Goal: Task Accomplishment & Management: Complete application form

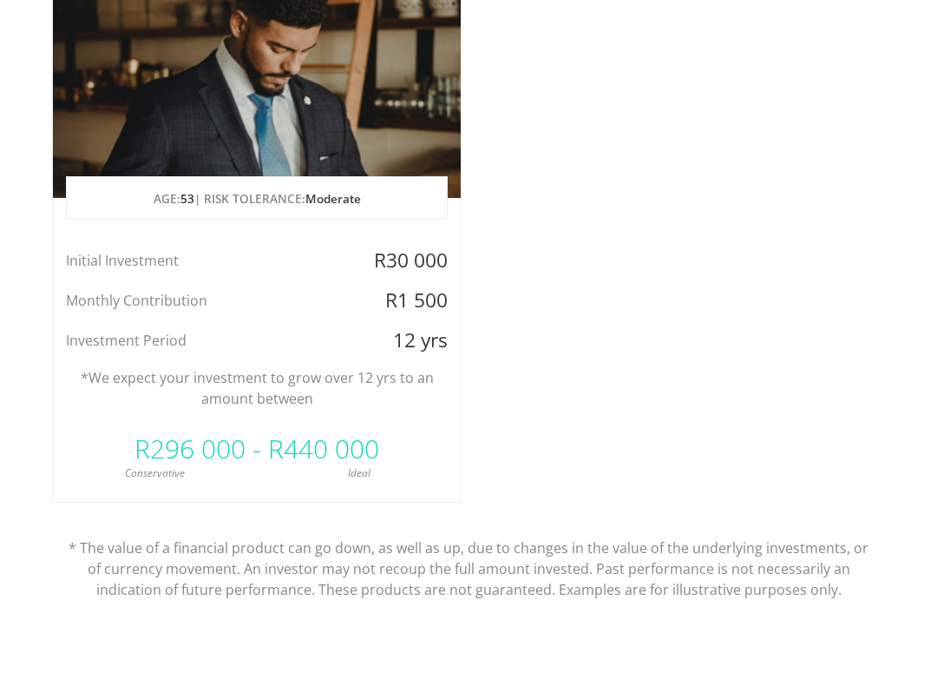
scroll to position [1504, 0]
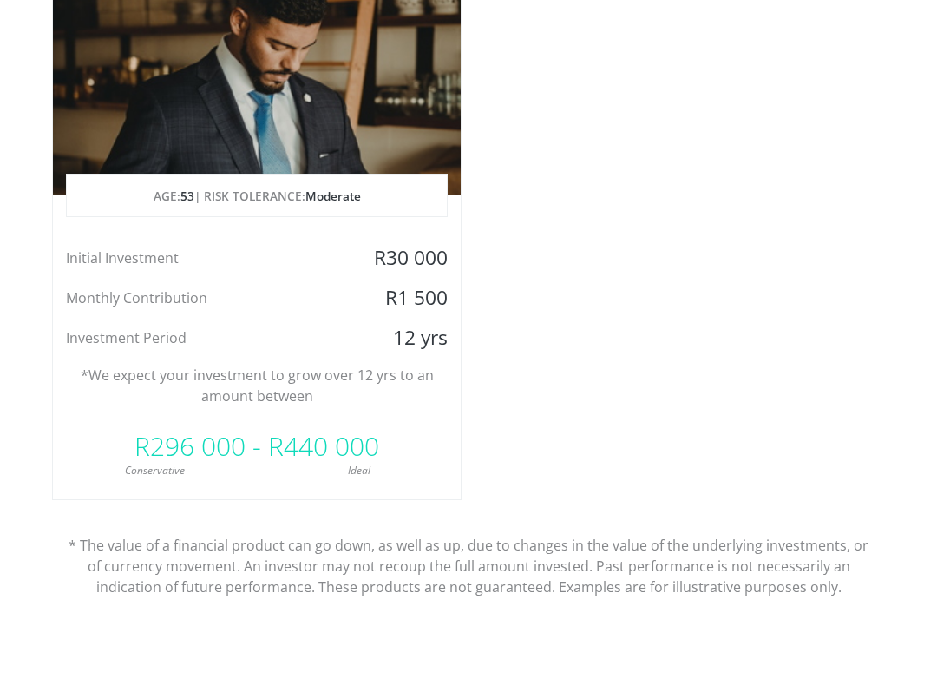
click at [98, 250] on div "Initial Investment" at bounding box center [189, 259] width 272 height 26
click at [166, 279] on div "Initial Investment R30 000 Monthly Contribution R1 500 Investment Period 12 yrs" at bounding box center [257, 299] width 408 height 106
click at [190, 191] on span "53" at bounding box center [188, 196] width 14 height 16
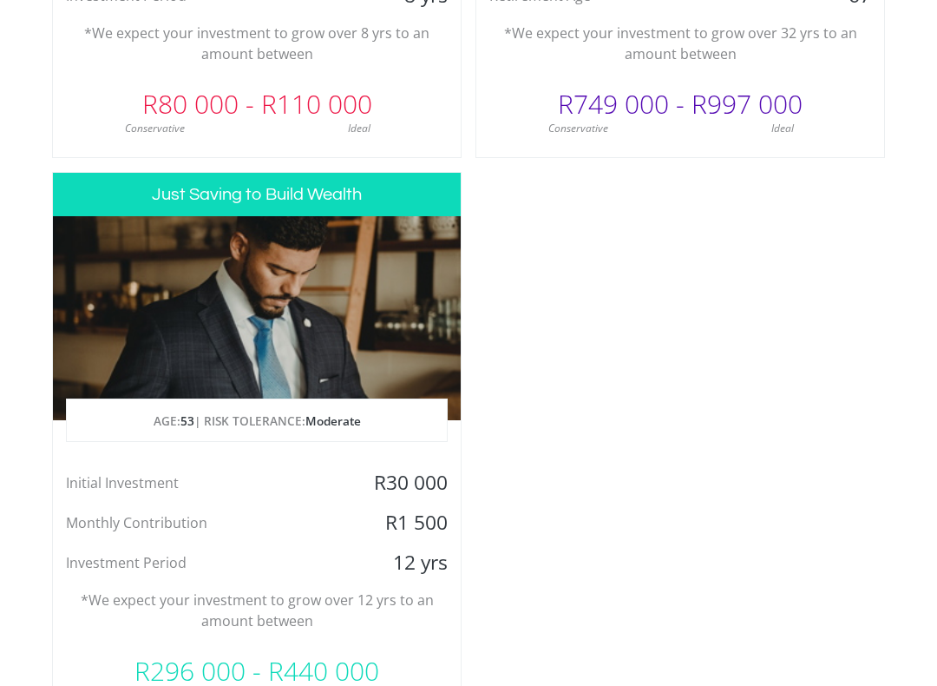
scroll to position [1178, 0]
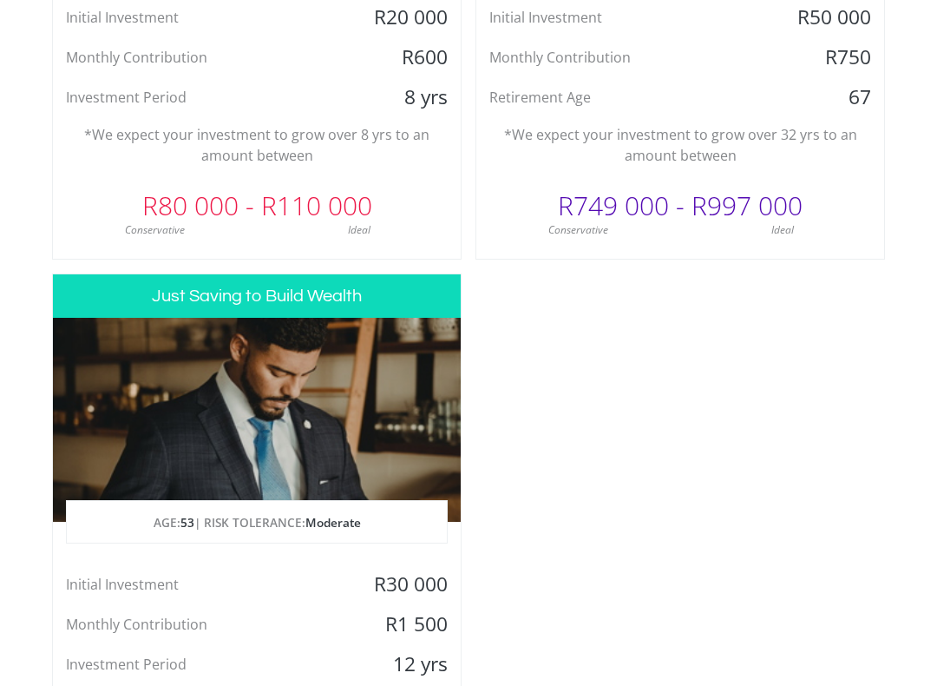
click at [171, 288] on h3 "Just Saving to Build Wealth" at bounding box center [257, 296] width 408 height 43
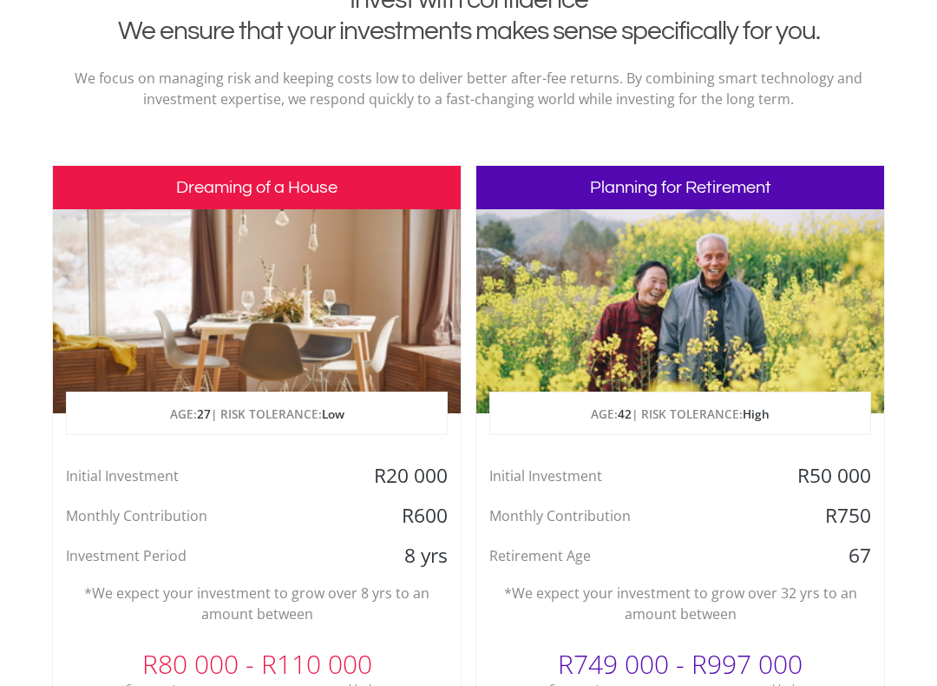
scroll to position [725, 0]
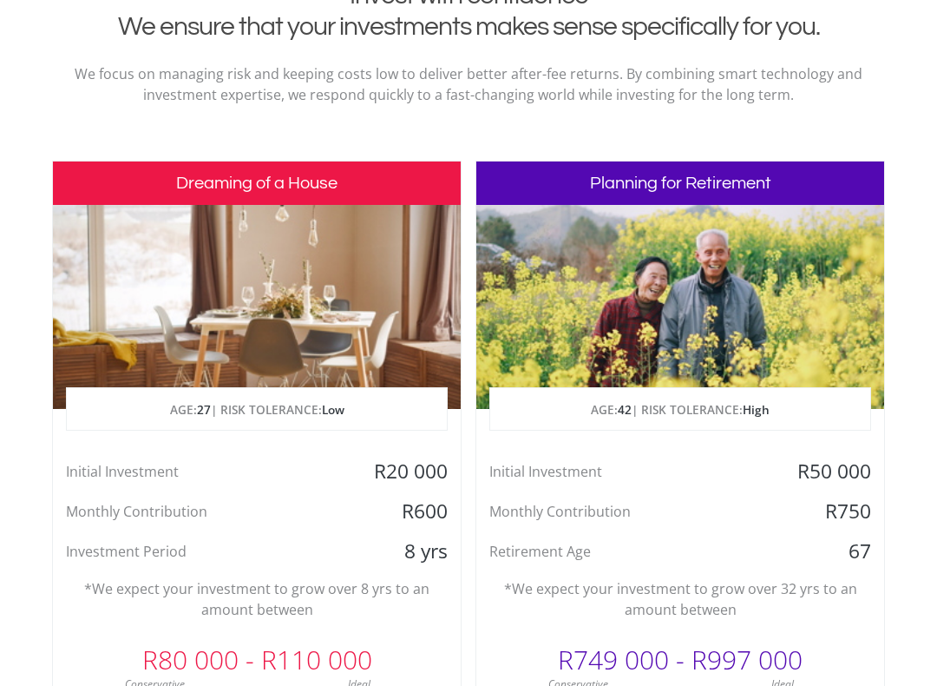
click at [197, 380] on div at bounding box center [257, 307] width 408 height 204
click at [197, 413] on span "27" at bounding box center [204, 409] width 14 height 16
click at [166, 180] on h3 "Dreaming of a House" at bounding box center [257, 182] width 408 height 43
click at [228, 181] on h3 "Dreaming of a House" at bounding box center [257, 182] width 408 height 43
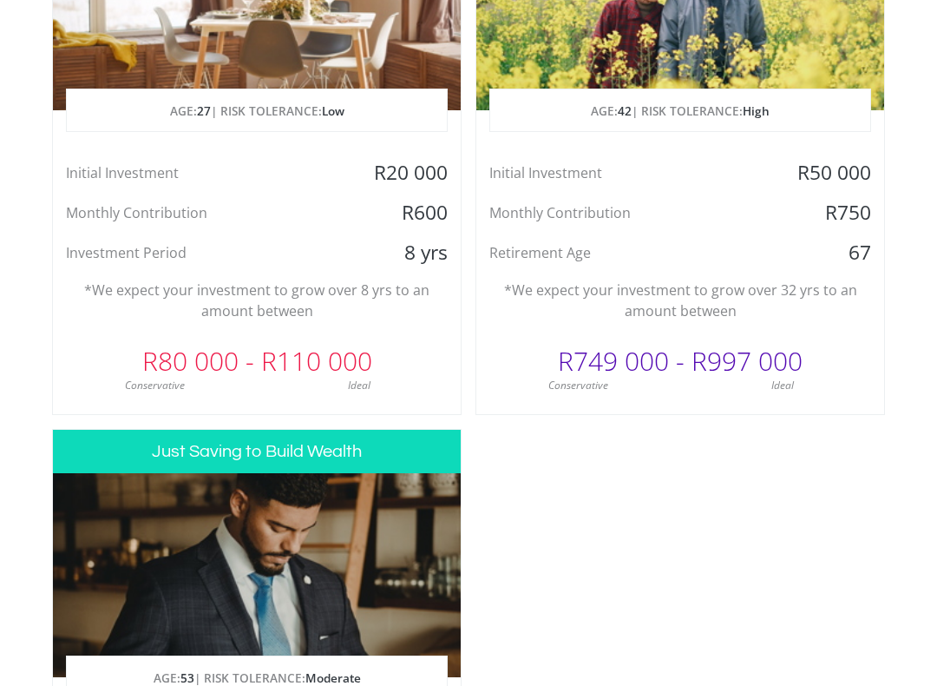
scroll to position [1051, 0]
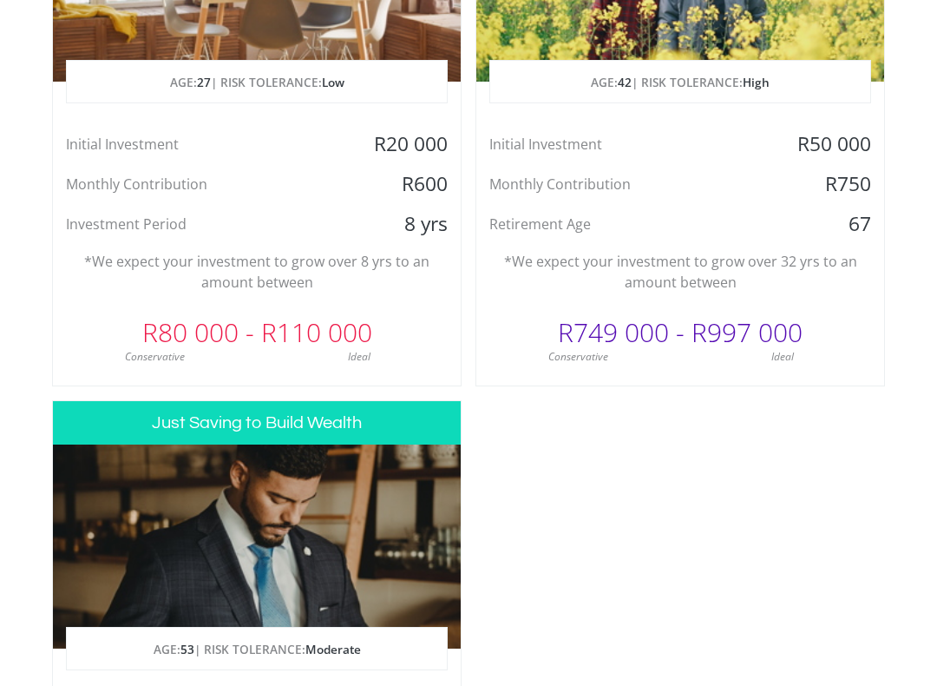
click at [234, 356] on div "Conservative" at bounding box center [155, 358] width 204 height 16
click at [204, 408] on h3 "Just Saving to Build Wealth" at bounding box center [257, 423] width 408 height 43
click at [242, 307] on div "R80 000 - R110 000" at bounding box center [257, 333] width 408 height 52
click at [223, 236] on div "Investment Period" at bounding box center [189, 225] width 272 height 26
click at [221, 235] on div "Investment Period" at bounding box center [189, 225] width 272 height 26
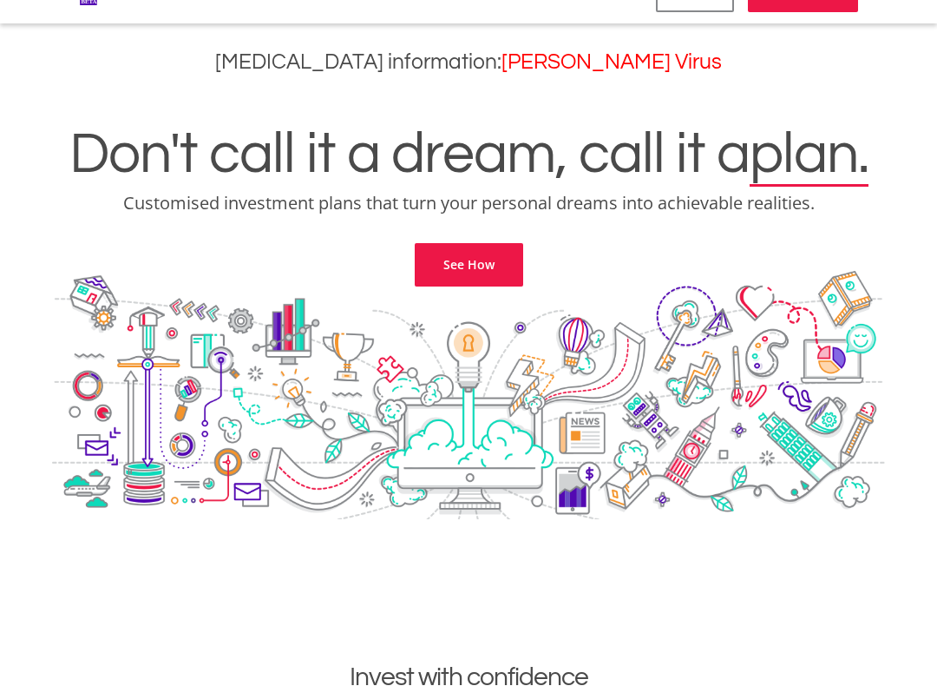
scroll to position [0, 0]
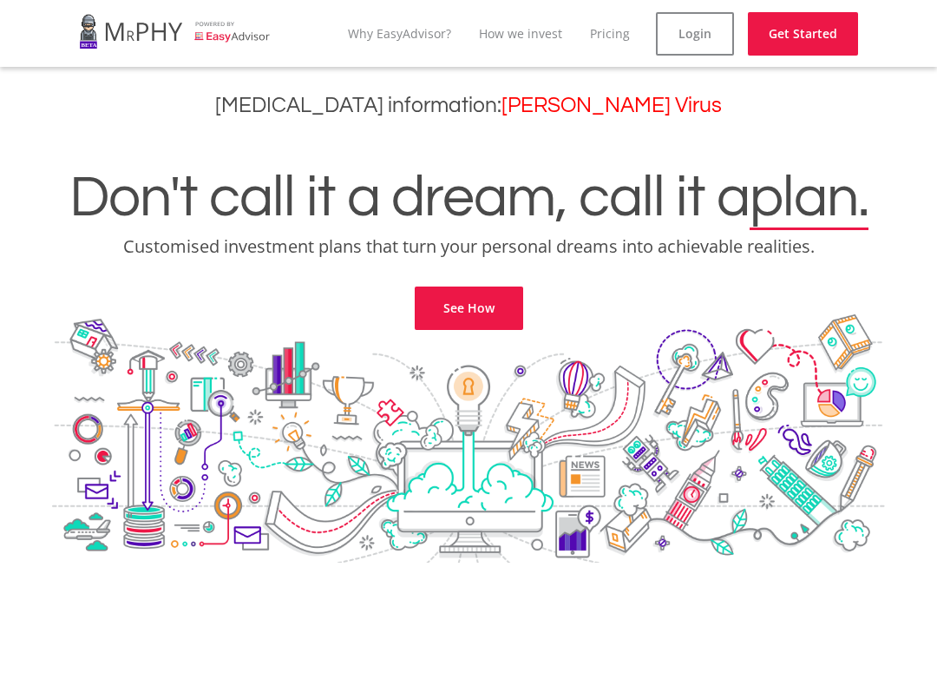
click at [462, 315] on link "See How" at bounding box center [469, 307] width 108 height 43
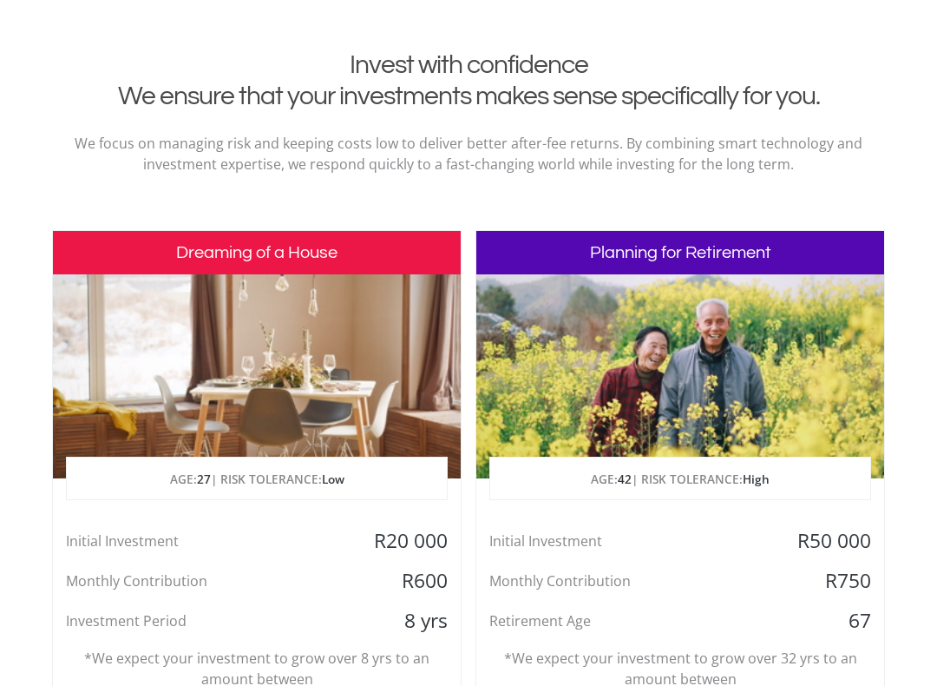
scroll to position [706, 0]
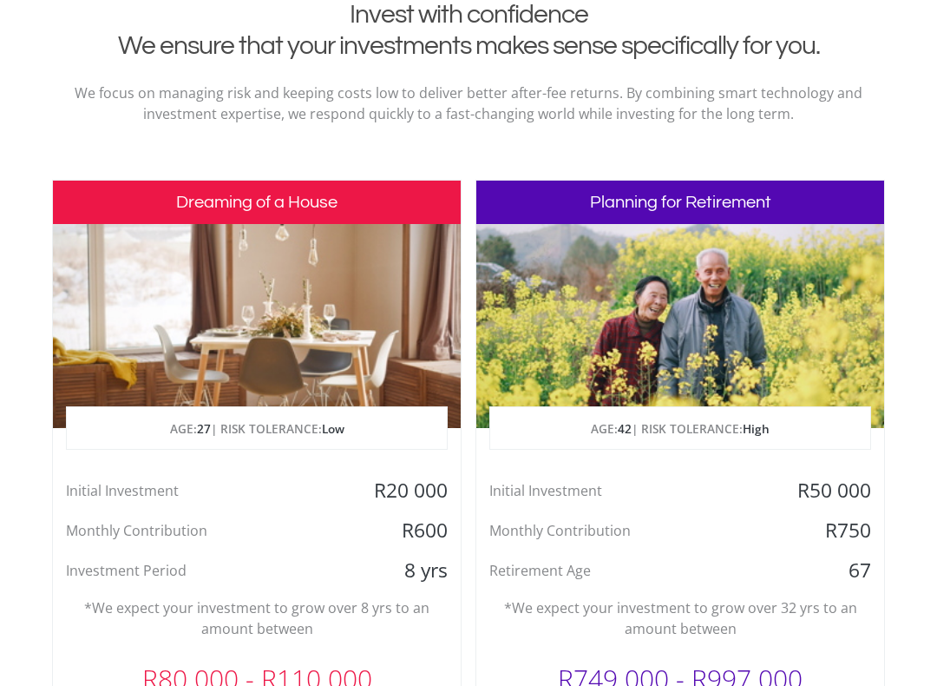
click at [194, 327] on div at bounding box center [257, 326] width 408 height 204
click at [204, 460] on div "Dreaming of a House AGE: [DEMOGRAPHIC_DATA] | RISK TOLERANCE: Low Initial Inves…" at bounding box center [257, 456] width 410 height 553
click at [220, 198] on h3 "Dreaming of a House" at bounding box center [257, 202] width 408 height 43
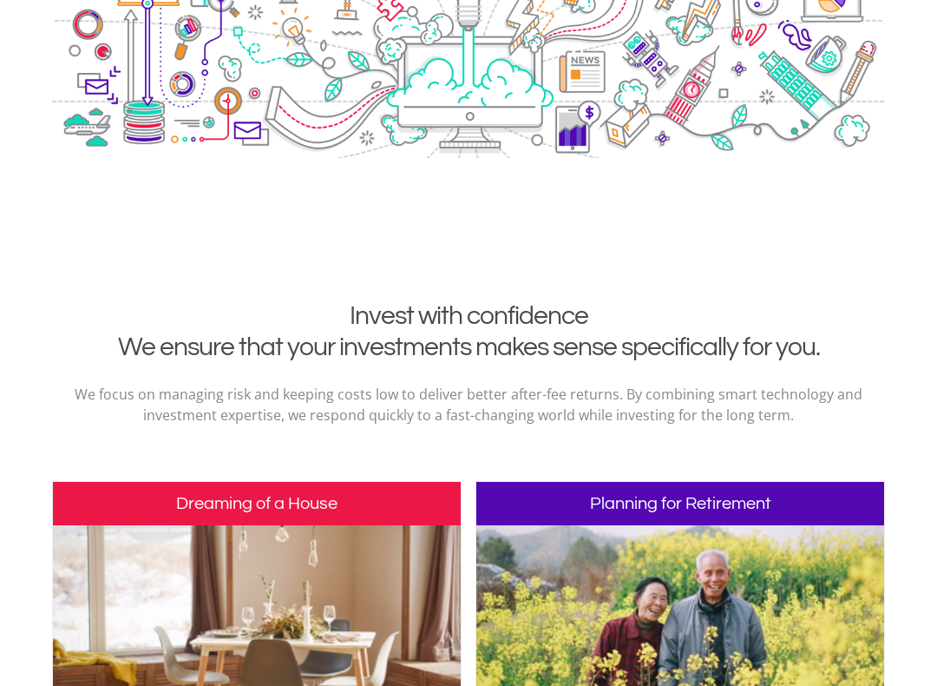
scroll to position [0, 0]
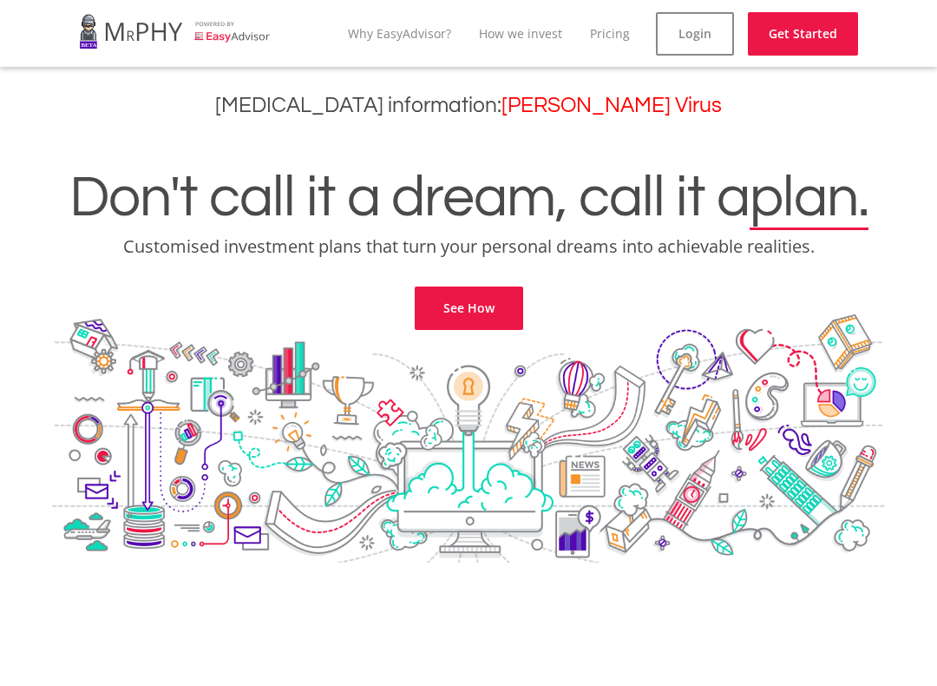
click at [223, 30] on link at bounding box center [175, 31] width 192 height 49
click at [132, 16] on link at bounding box center [175, 31] width 192 height 49
click at [727, 31] on link "Login" at bounding box center [695, 33] width 78 height 43
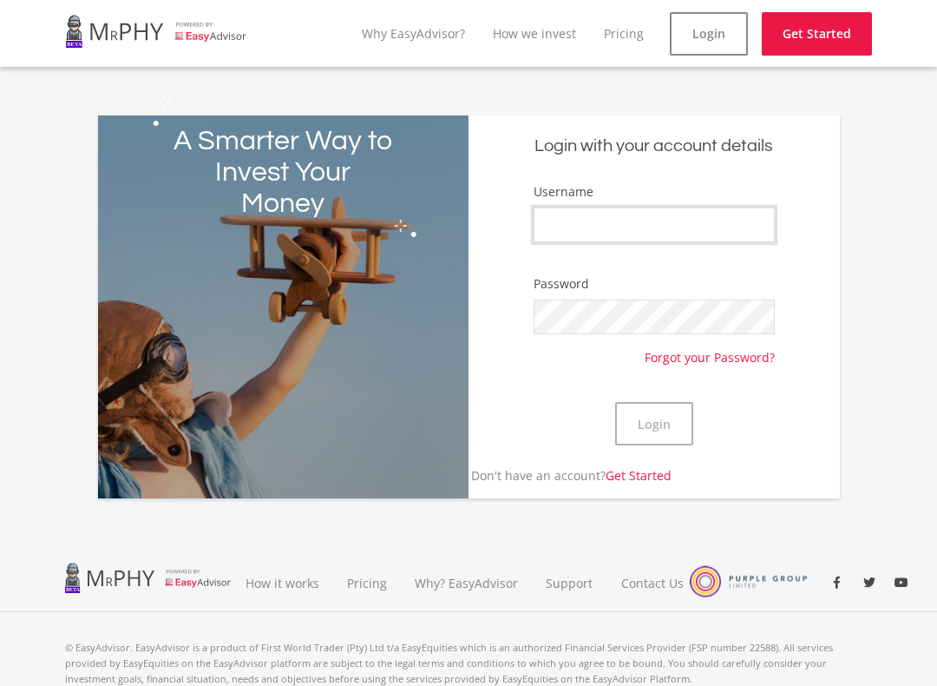
click at [742, 209] on input "Username" at bounding box center [654, 224] width 241 height 35
type input "Sumeshanm4"
click at [906, 267] on div "A Smarter Way to Invest Your Money Login with your account details Username Sum…" at bounding box center [468, 297] width 937 height 404
click at [674, 417] on button "Login" at bounding box center [654, 423] width 78 height 43
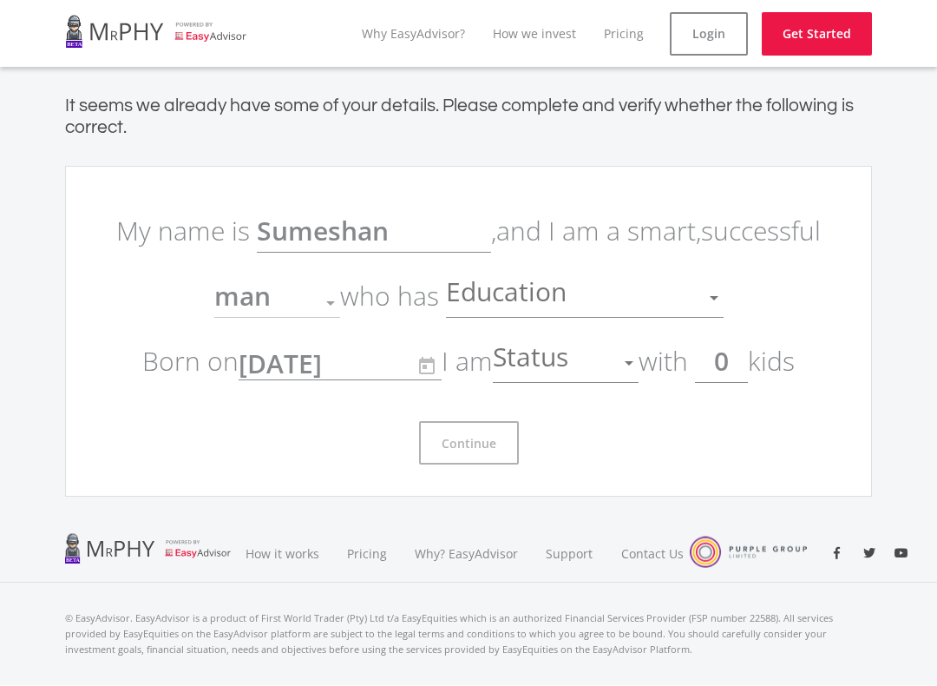
click at [815, 194] on ee-get-started-form "My name is [PERSON_NAME] , and I am a smart, successful man Gender who has Educ…" at bounding box center [468, 331] width 807 height 331
click at [786, 237] on p "My name is [PERSON_NAME] , and I am a smart, successful man Gender who has Educ…" at bounding box center [468, 295] width 729 height 195
click at [688, 307] on div "Education" at bounding box center [572, 297] width 252 height 33
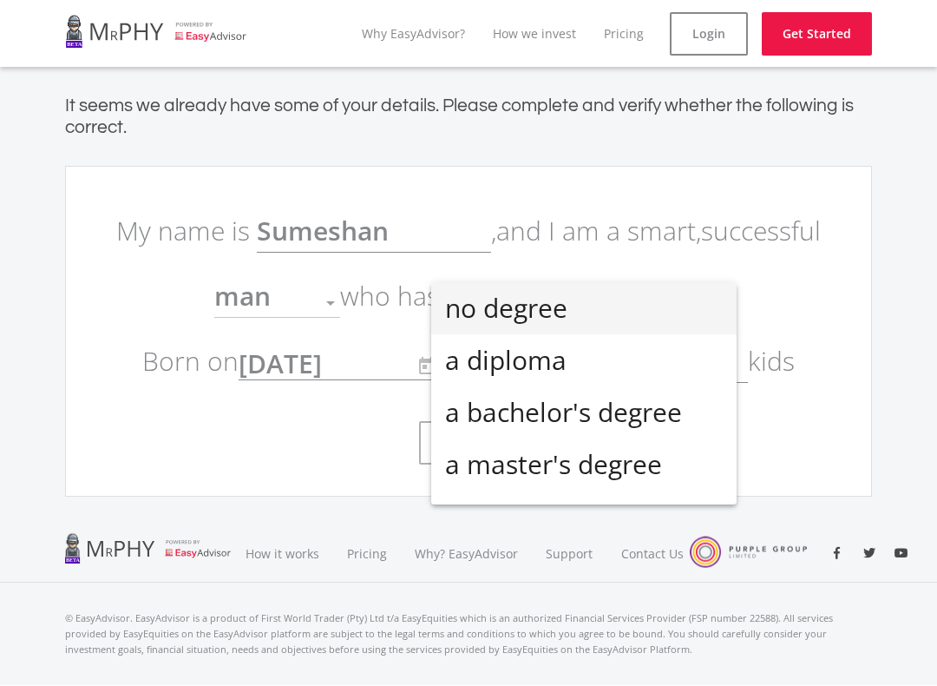
click at [844, 243] on div at bounding box center [468, 343] width 937 height 686
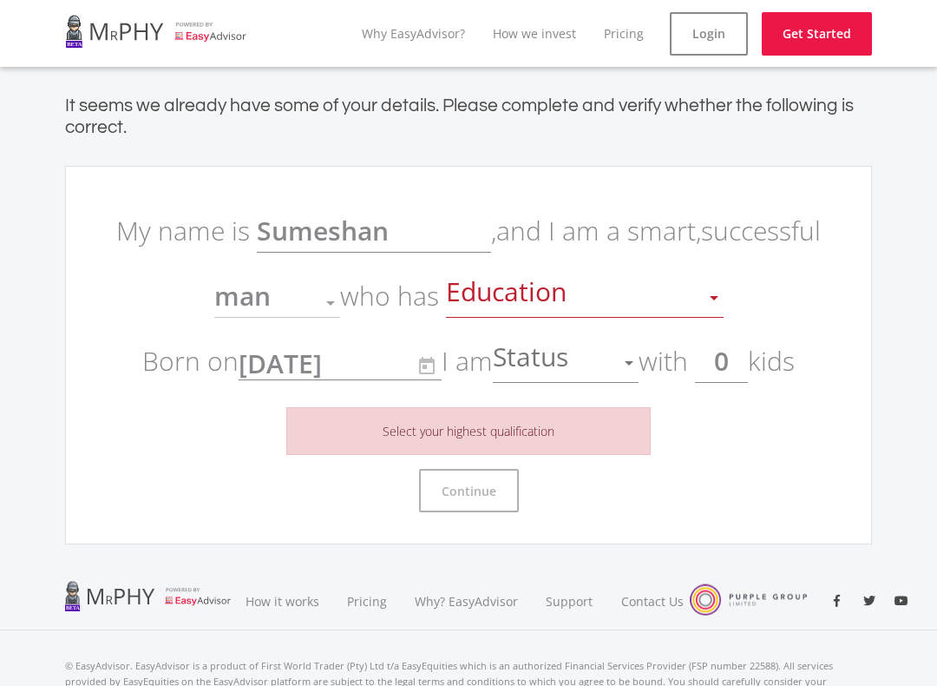
click at [703, 293] on div at bounding box center [714, 297] width 33 height 33
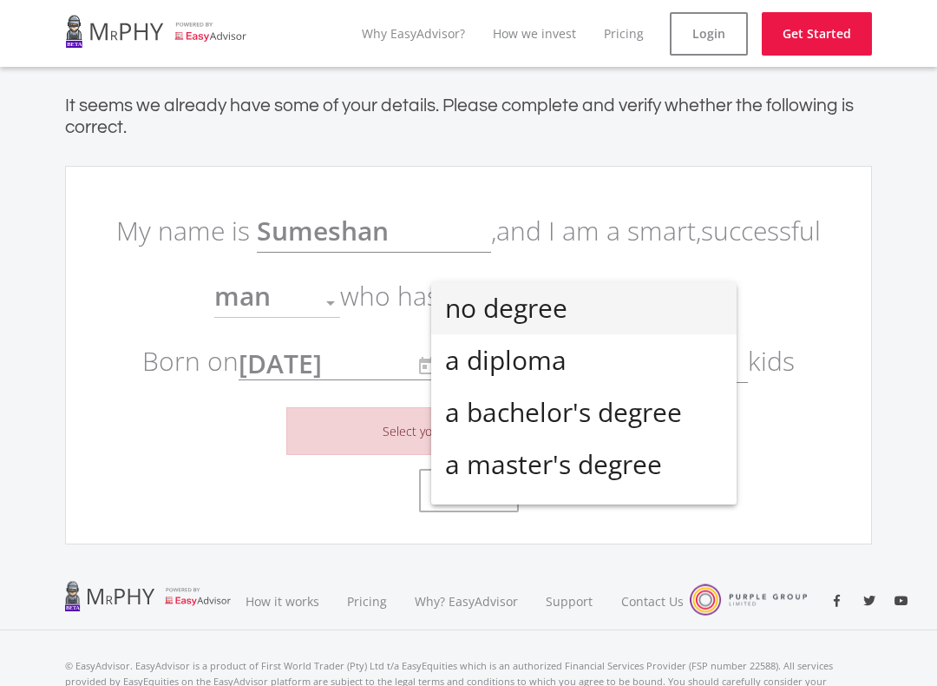
click at [66, 264] on div at bounding box center [468, 343] width 937 height 686
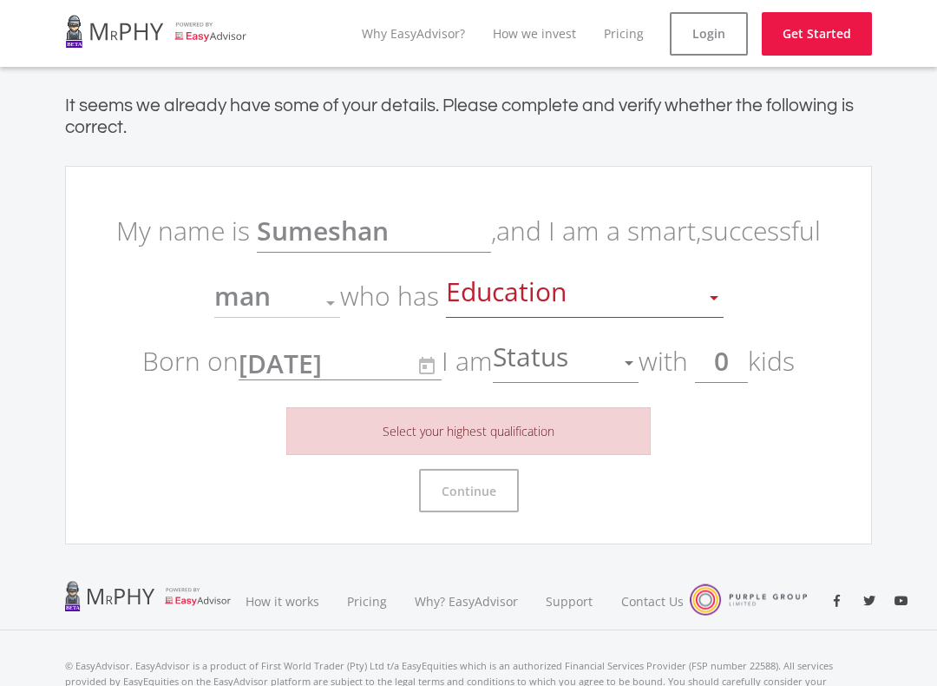
click at [59, 264] on div "It seems we already have some of your details. Please complete and verify wheth…" at bounding box center [468, 320] width 833 height 450
click at [695, 301] on div "Education" at bounding box center [572, 297] width 252 height 33
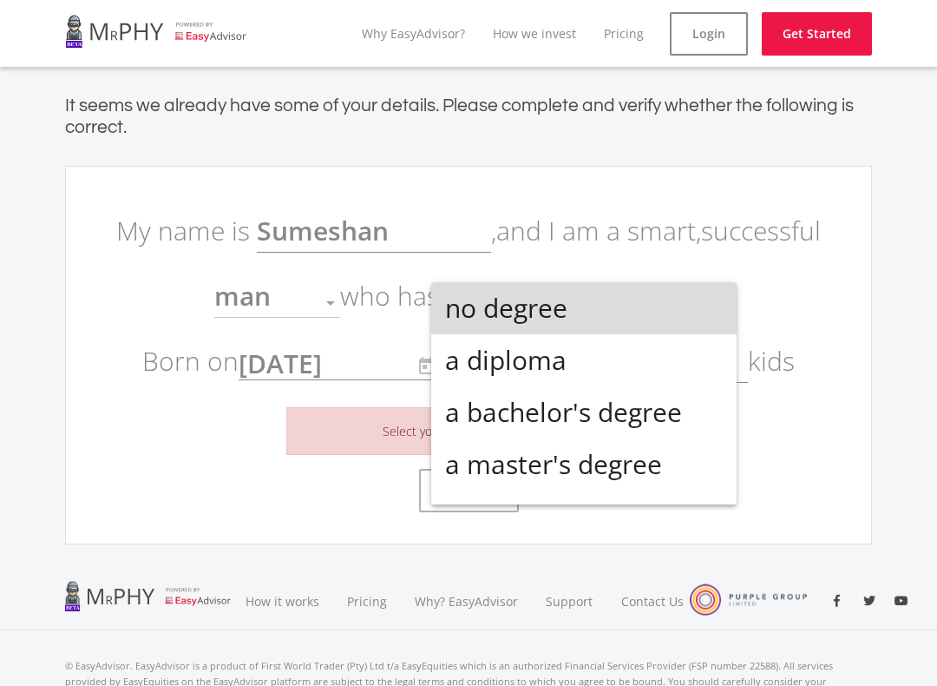
click at [697, 310] on span "no degree" at bounding box center [584, 308] width 278 height 52
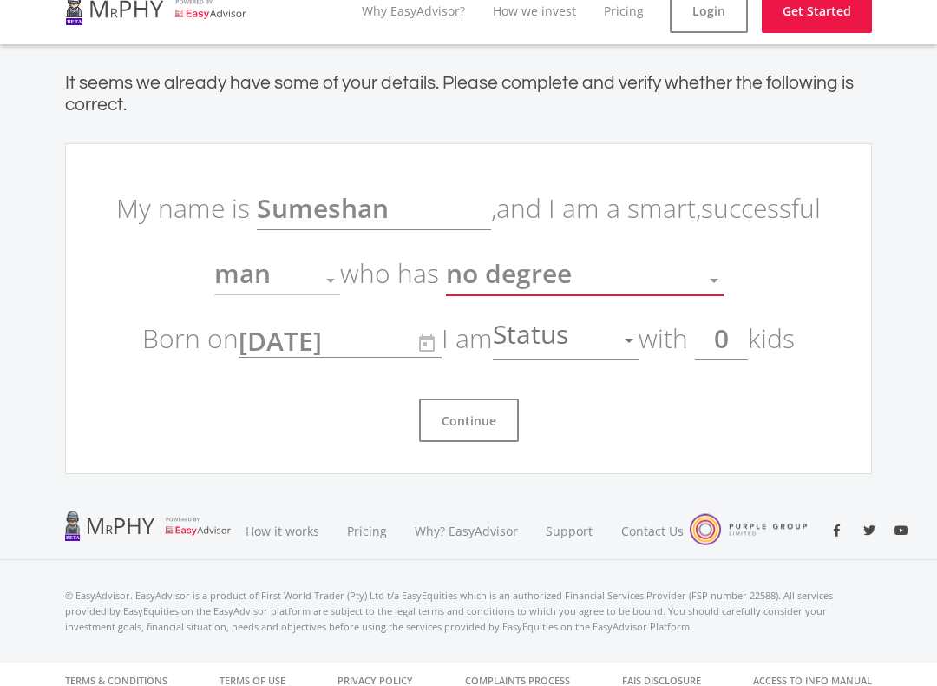
scroll to position [36, 0]
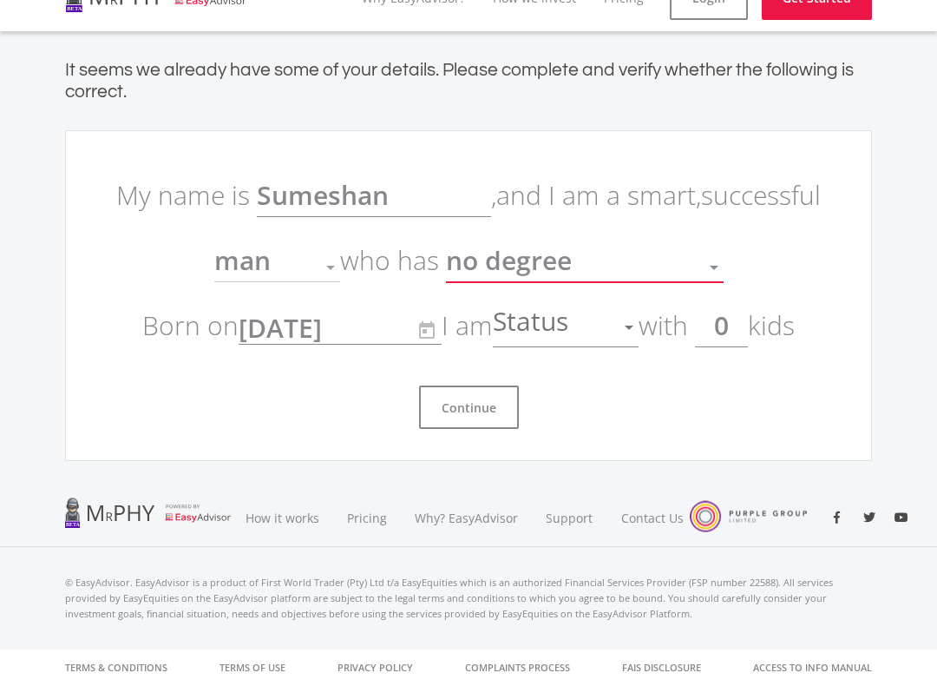
click at [453, 381] on div "Continue" at bounding box center [468, 399] width 729 height 57
click at [470, 399] on button "Continue" at bounding box center [469, 406] width 100 height 43
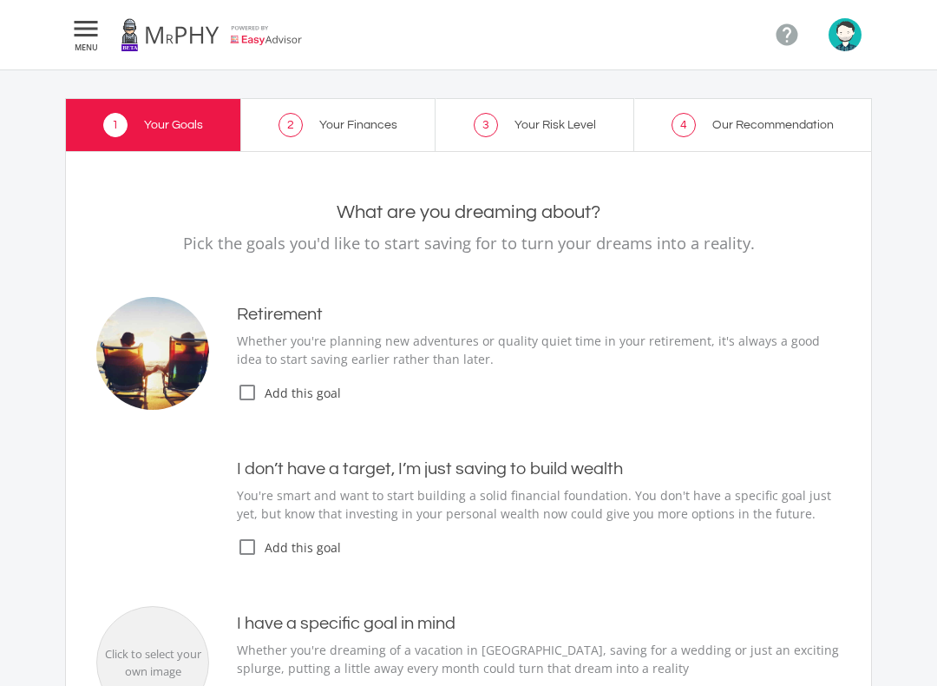
click at [480, 431] on ee-goals-selection "What are you dreaming about? Pick the goals you'd like to start saving for to t…" at bounding box center [468, 516] width 745 height 630
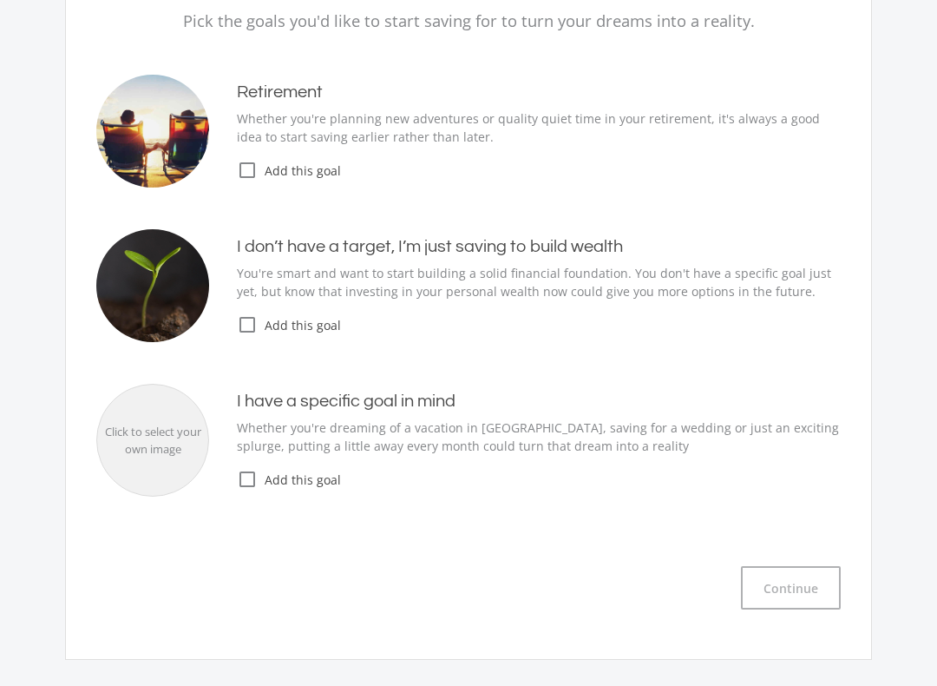
scroll to position [221, 0]
click at [253, 323] on icon "check_box_outline_blank" at bounding box center [247, 325] width 21 height 21
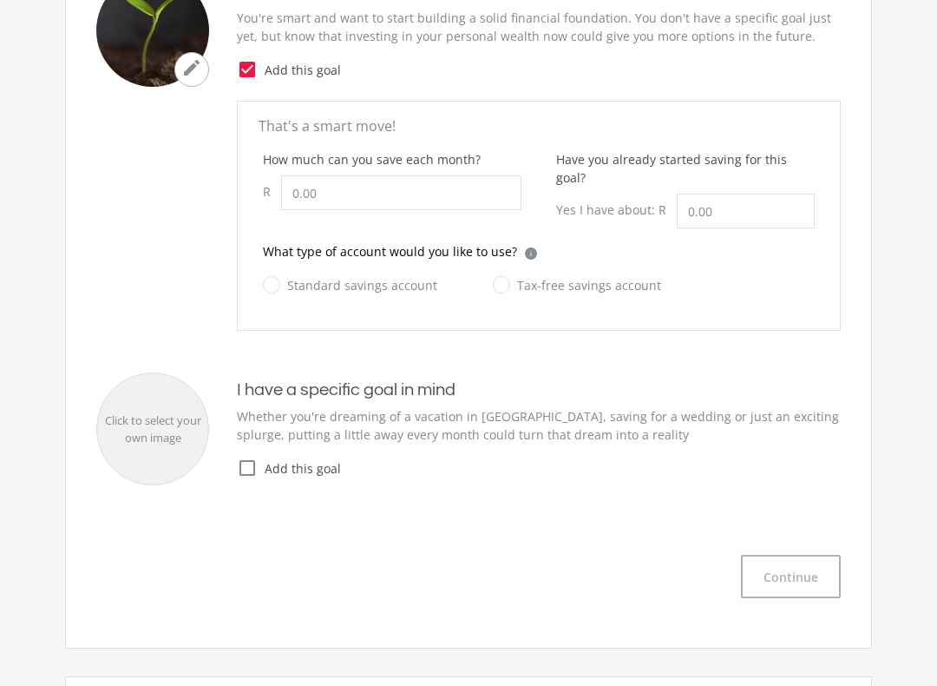
scroll to position [477, 0]
click at [334, 195] on input "How much can you save each month?" at bounding box center [401, 193] width 240 height 35
click at [888, 135] on ee-setup-page "1 Your Goals 2 Your Finances 3 Your Risk Level 4 Our Recommendation Your Goals …" at bounding box center [468, 177] width 937 height 1167
type input "500.00"
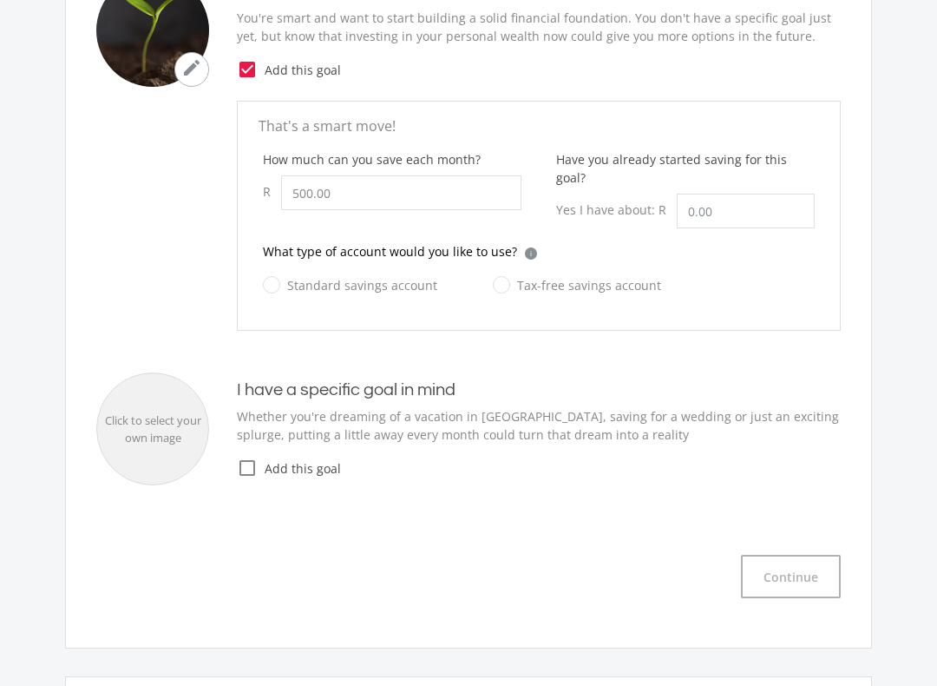
click at [493, 274] on label "Tax-free savings account" at bounding box center [577, 285] width 168 height 22
click at [489, 278] on input "Tax-free savings account" at bounding box center [560, 295] width 168 height 35
radio input "true"
click at [807, 555] on button "Continue" at bounding box center [791, 576] width 100 height 43
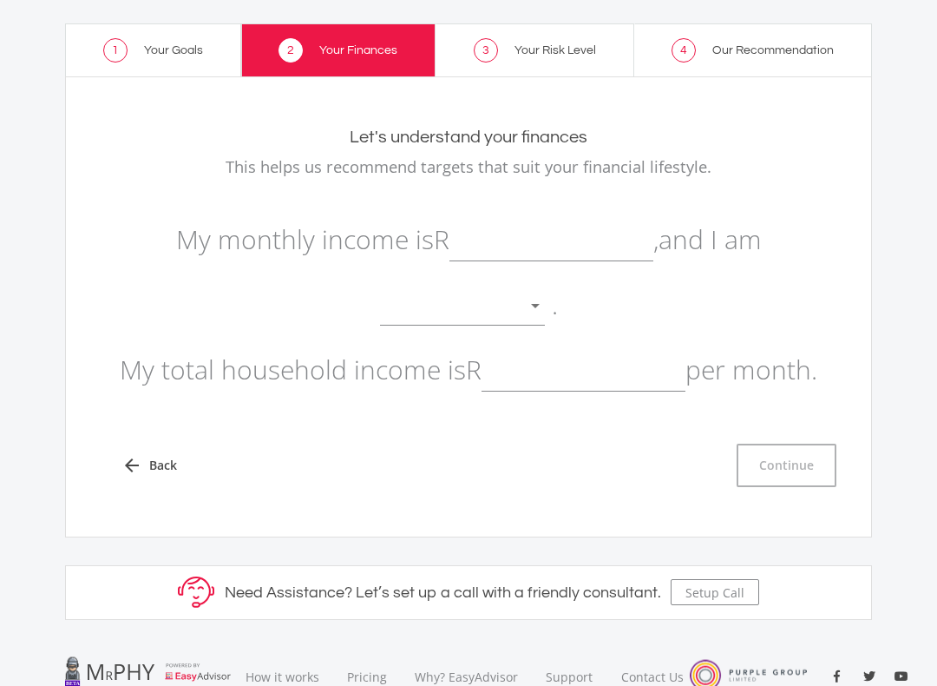
scroll to position [70, 0]
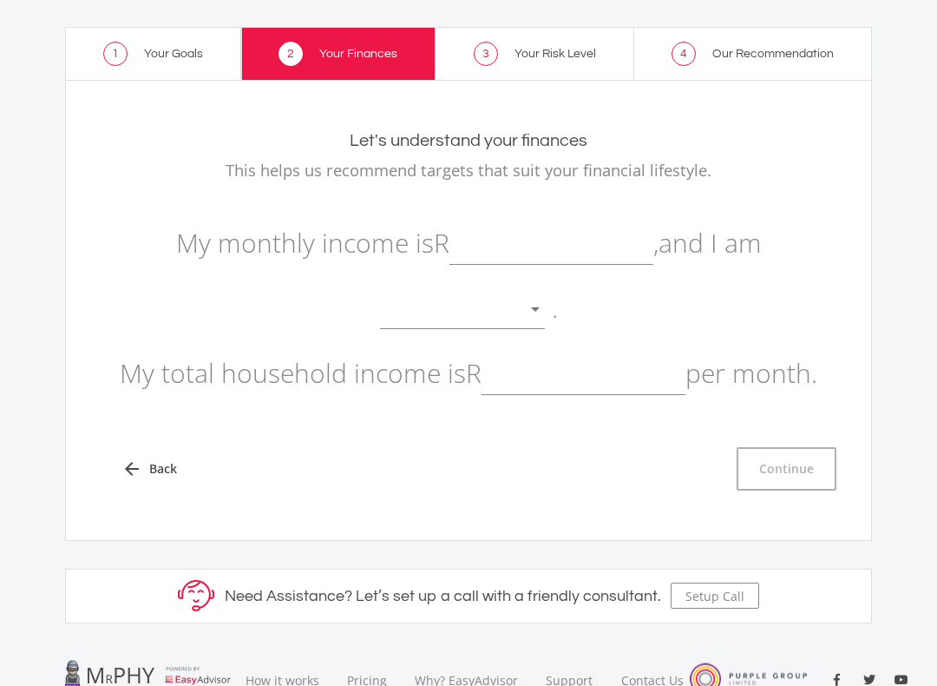
click at [638, 246] on input "text" at bounding box center [552, 243] width 204 height 43
click at [154, 275] on p "My monthly income is R 5000 , and I am . My total household income is R per mon…" at bounding box center [468, 308] width 745 height 195
type input "5,000.00"
click at [552, 316] on div at bounding box center [535, 310] width 33 height 33
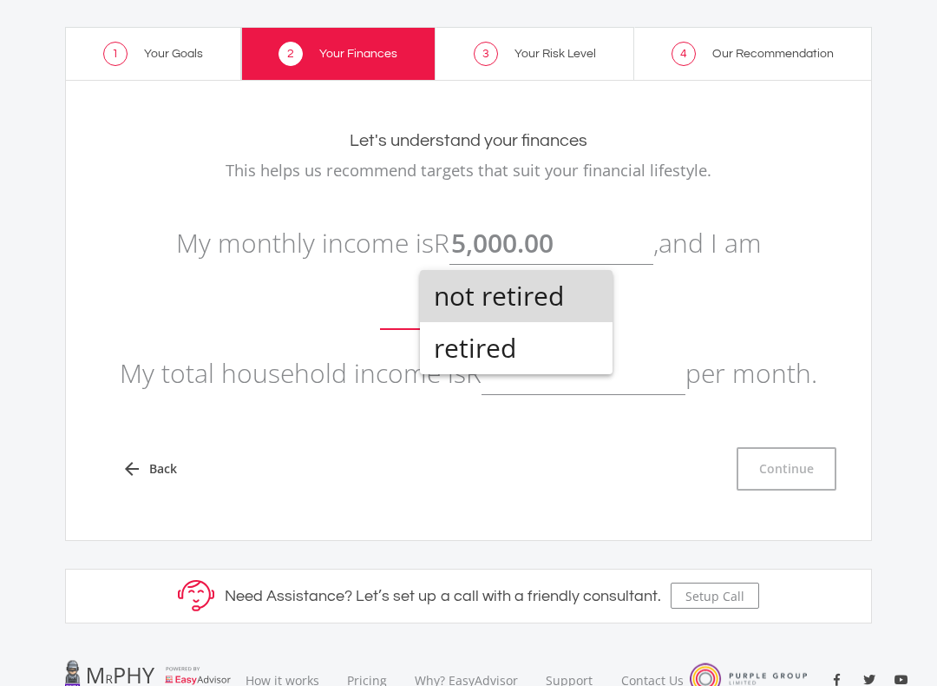
click at [577, 298] on span "not retired" at bounding box center [516, 296] width 165 height 52
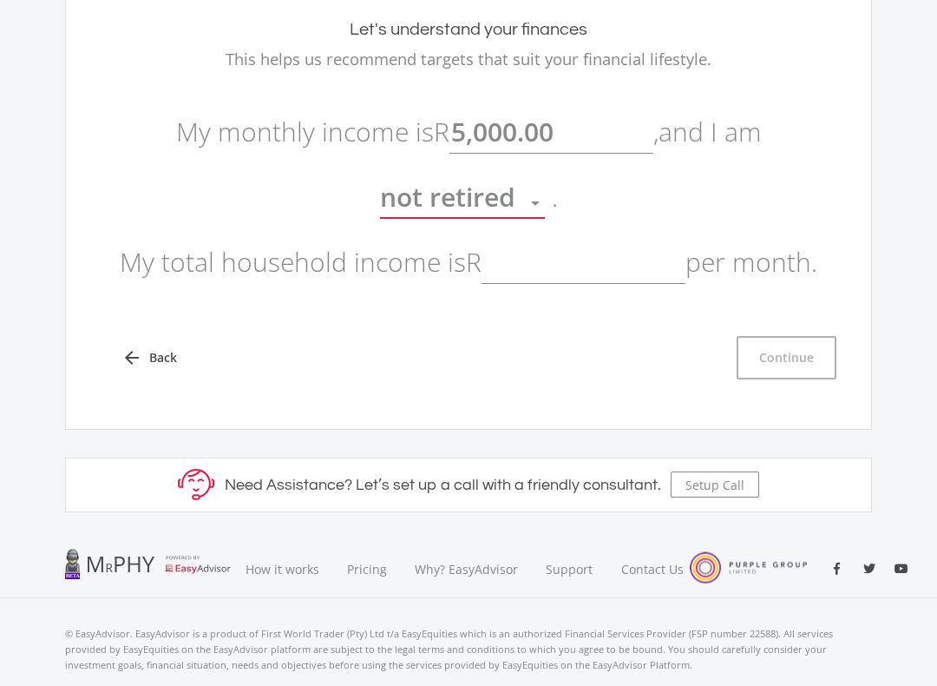
scroll to position [182, 0]
click at [620, 273] on input "text" at bounding box center [584, 261] width 204 height 43
click at [187, 170] on p "My monthly income is R 5,000.00 , and I am not retired . My total household inc…" at bounding box center [468, 196] width 745 height 195
type input "15,000.00"
click at [812, 371] on button "Continue" at bounding box center [787, 357] width 100 height 43
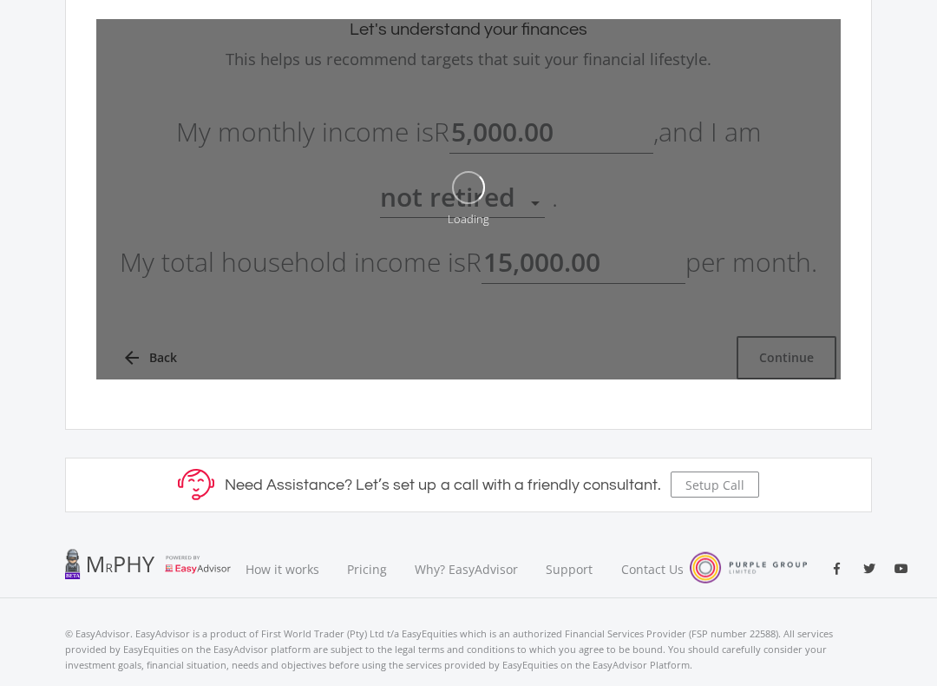
type input "5000"
type input "15000"
type input "5,000.00"
type input "15,000.00"
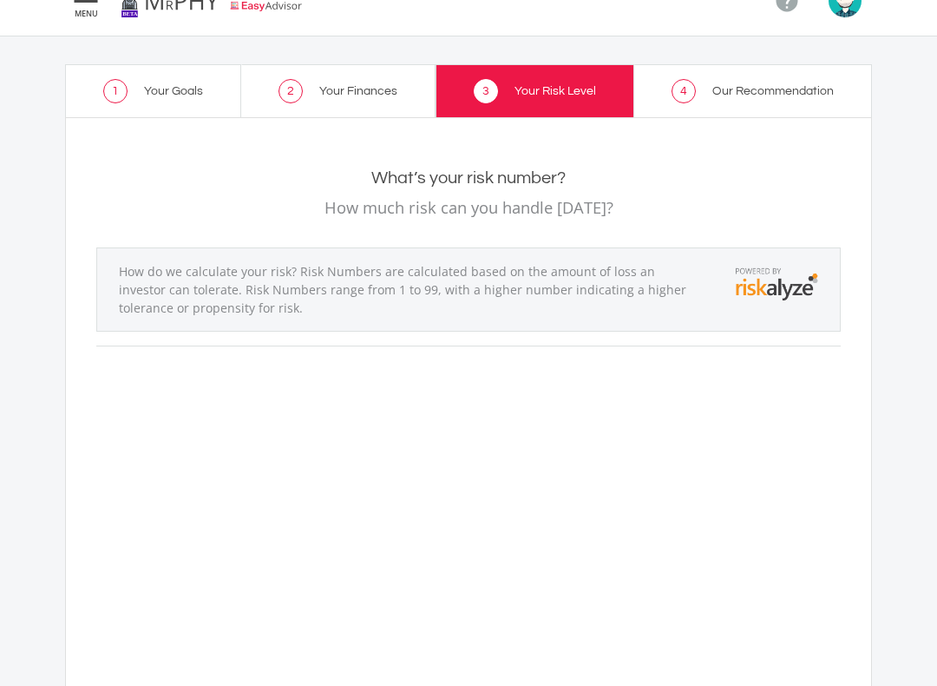
scroll to position [34, 0]
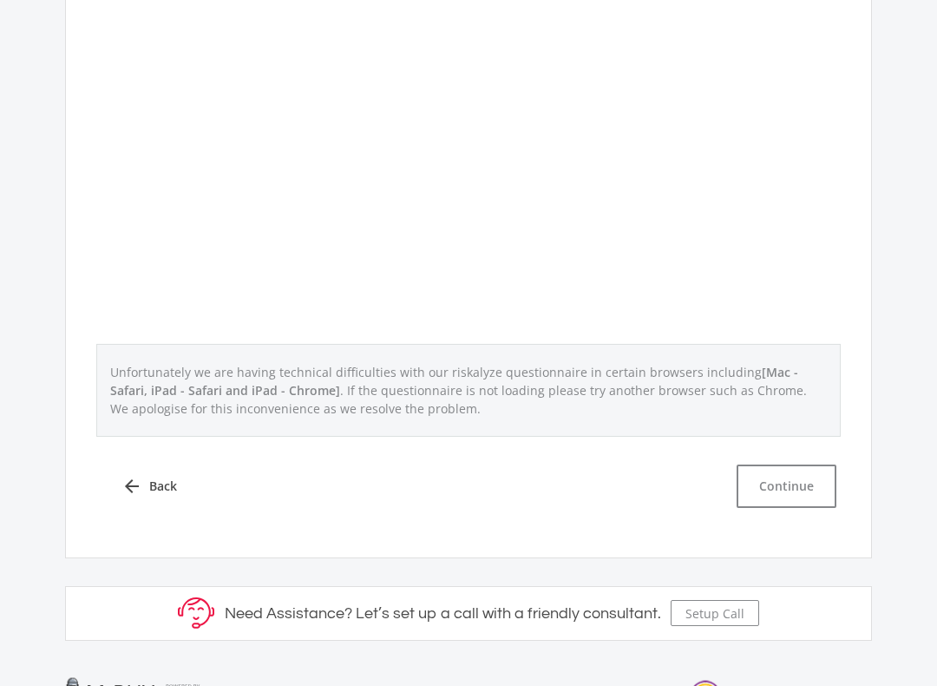
click at [807, 487] on button "Continue" at bounding box center [787, 486] width 100 height 43
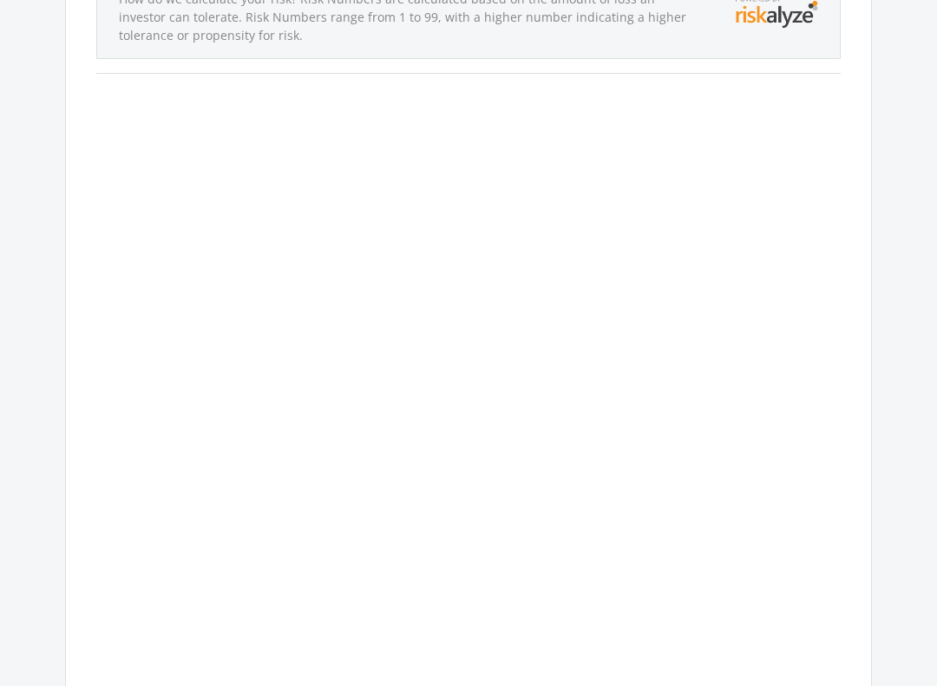
scroll to position [239, 0]
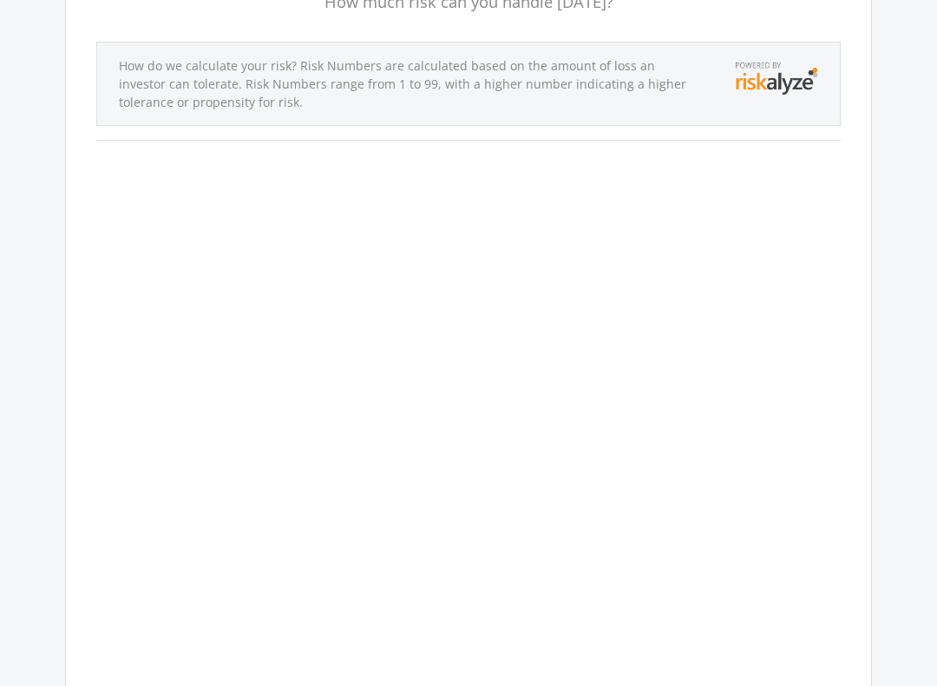
click at [728, 378] on div "What’s your risk number? How much risk can you handle [DATE]? How do we calcula…" at bounding box center [468, 421] width 745 height 916
click at [726, 366] on div "What’s your risk number? How much risk can you handle [DATE]? How do we calcula…" at bounding box center [468, 421] width 745 height 916
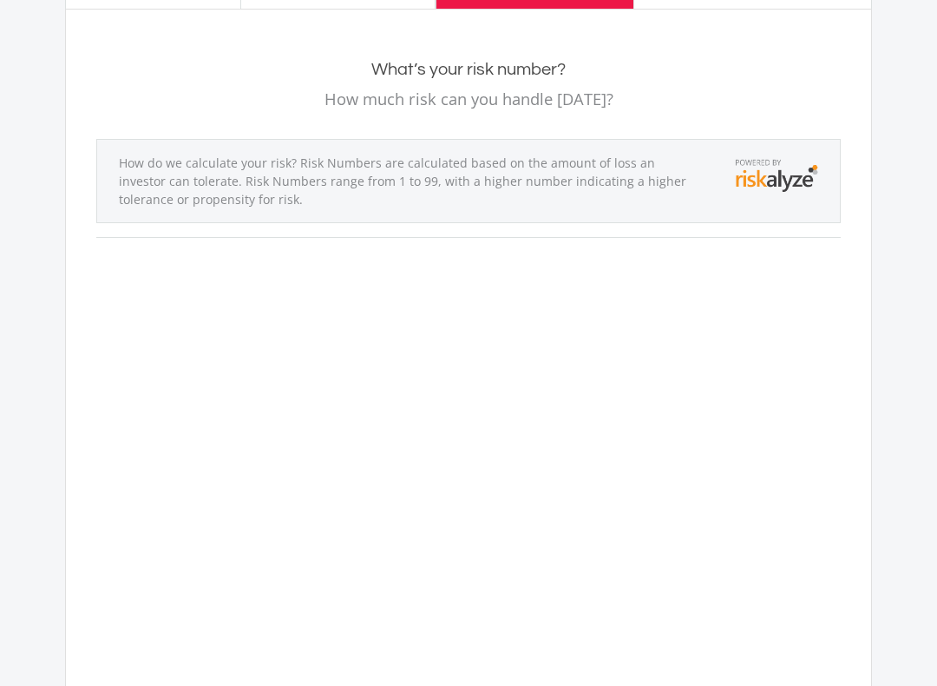
scroll to position [0, 0]
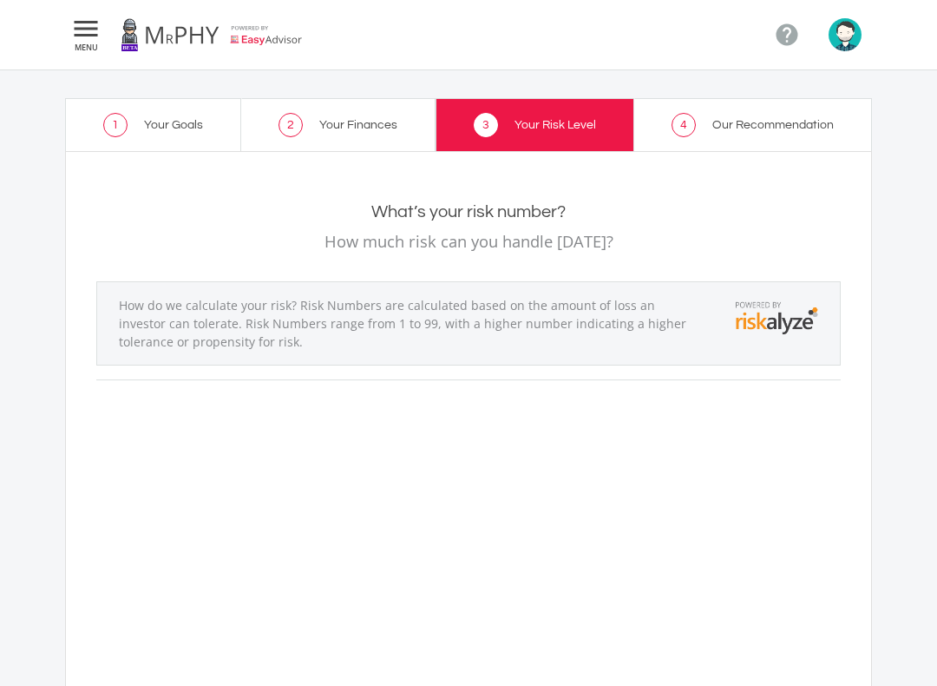
click at [83, 32] on icon "" at bounding box center [85, 28] width 31 height 21
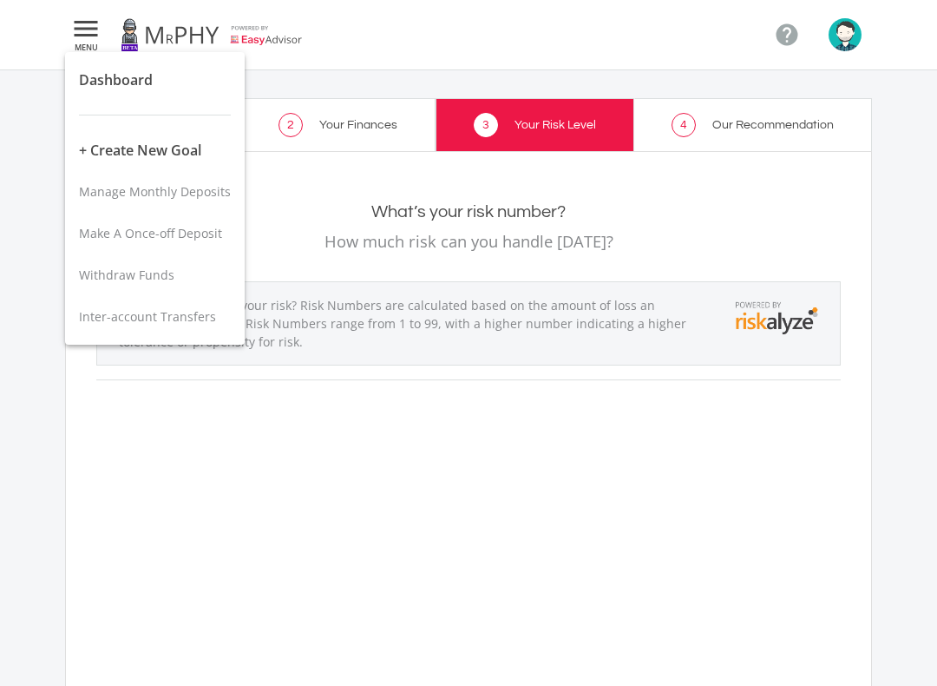
click at [17, 262] on div at bounding box center [468, 343] width 937 height 686
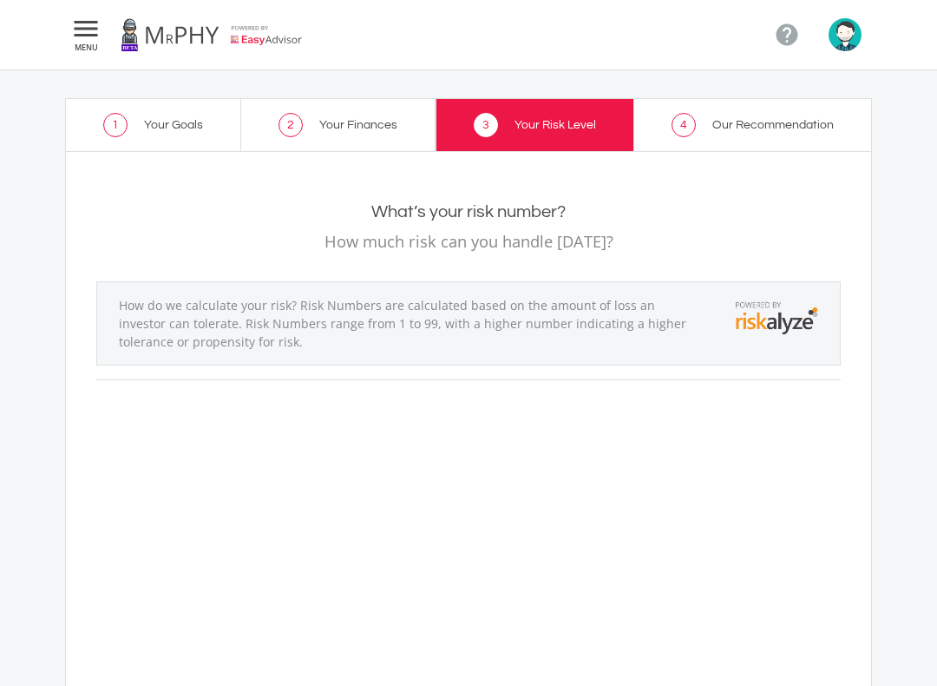
click at [192, 33] on link at bounding box center [212, 34] width 182 height 49
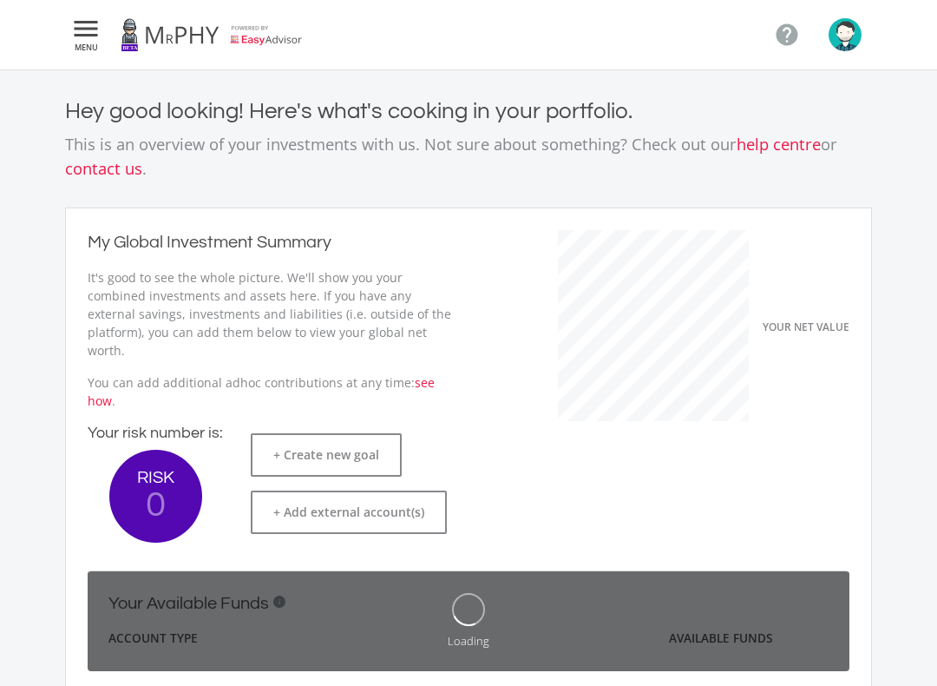
scroll to position [293, 398]
click at [266, 38] on link at bounding box center [212, 34] width 182 height 49
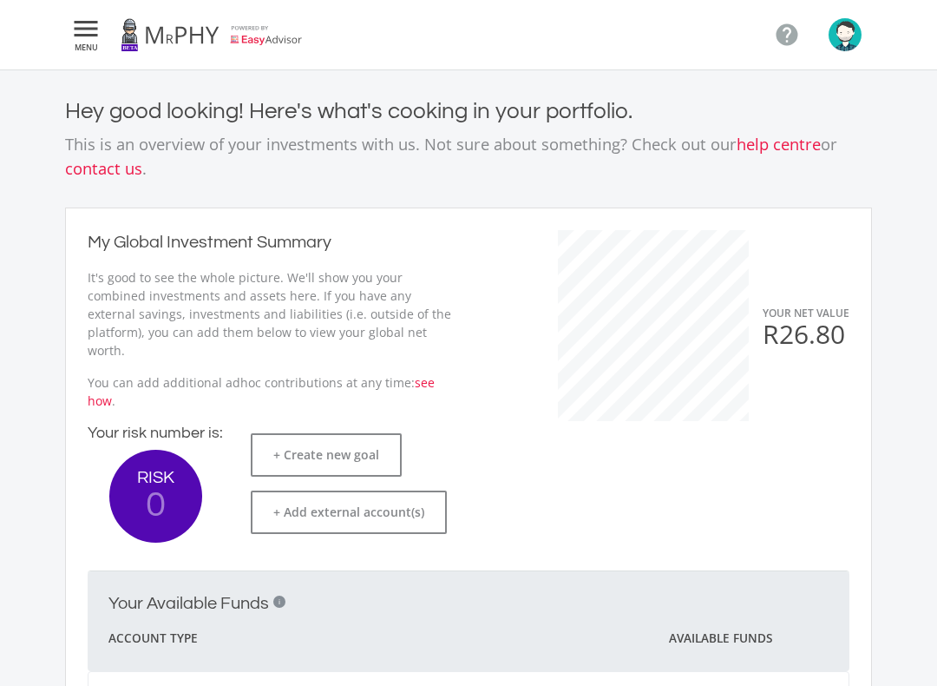
click at [89, 25] on icon "" at bounding box center [85, 28] width 31 height 21
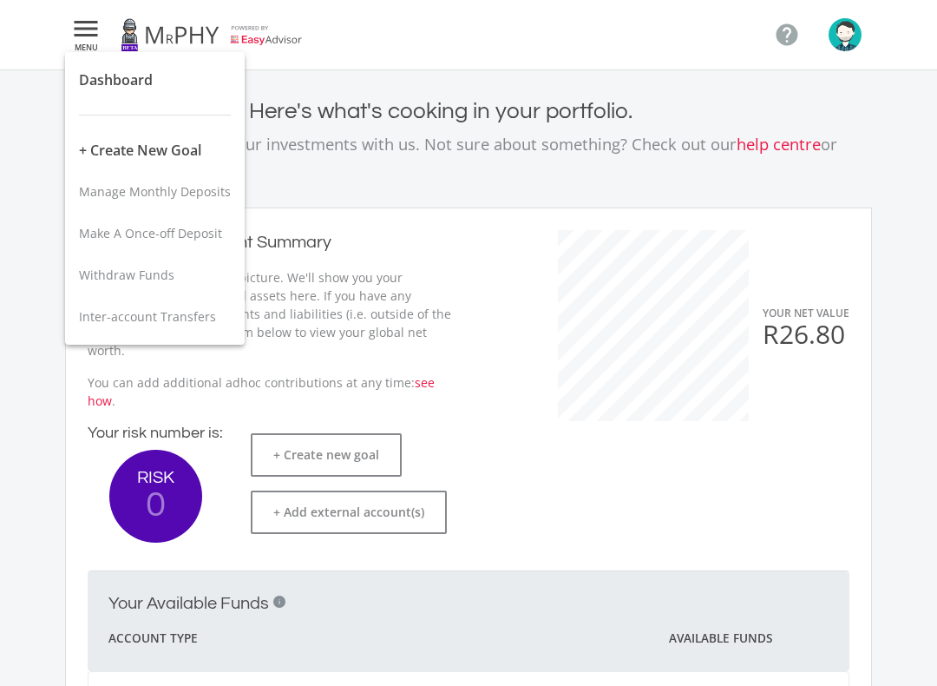
click at [104, 82] on span "Dashboard" at bounding box center [116, 79] width 74 height 19
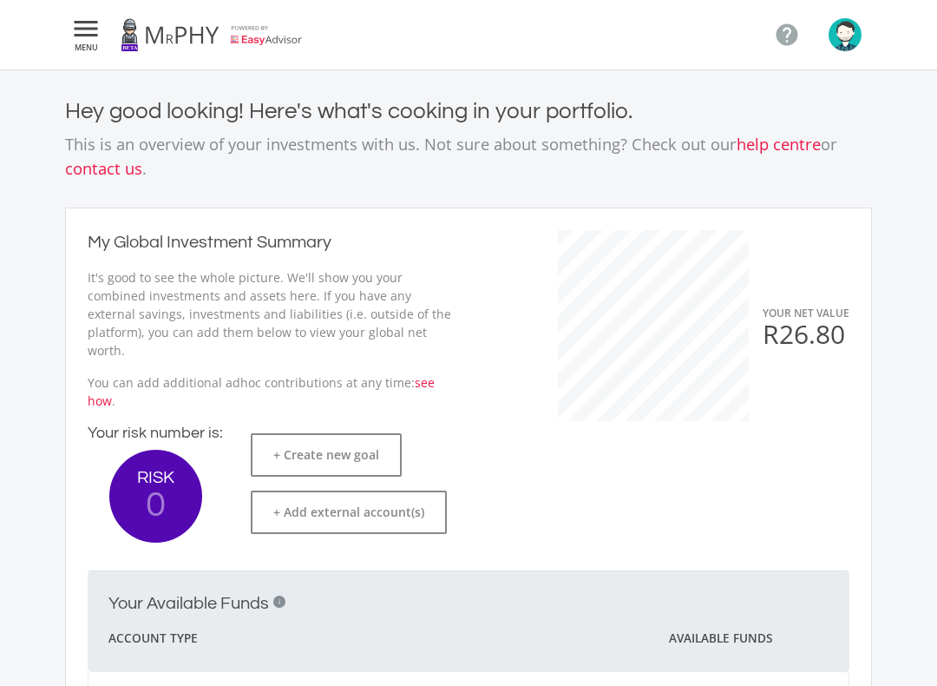
click at [850, 49] on img "button" at bounding box center [845, 34] width 33 height 33
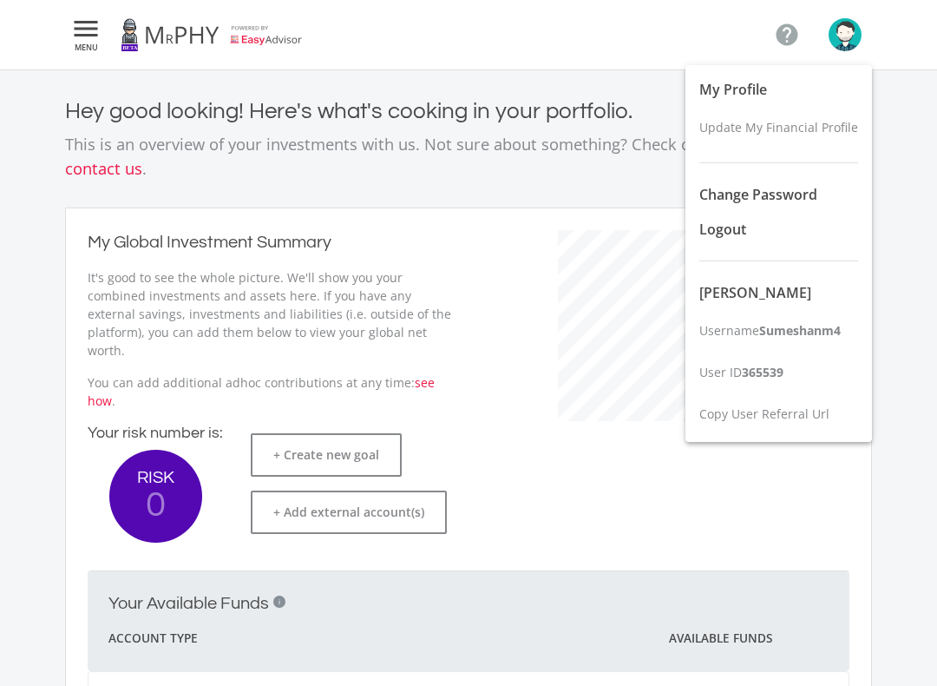
click at [102, 169] on div at bounding box center [468, 343] width 937 height 686
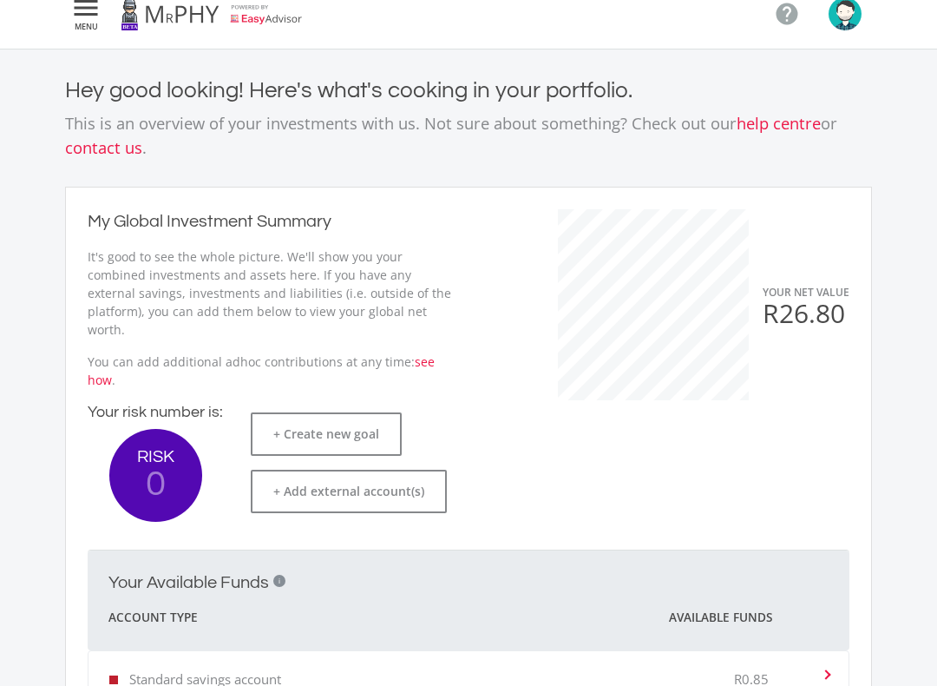
scroll to position [0, 0]
